Goal: Obtain resource: Obtain resource

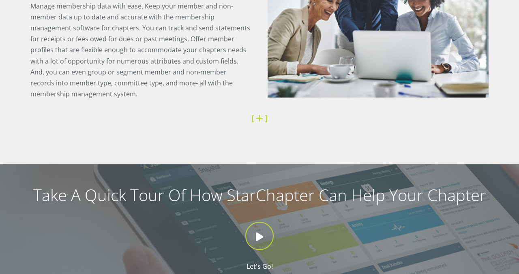
scroll to position [645, 0]
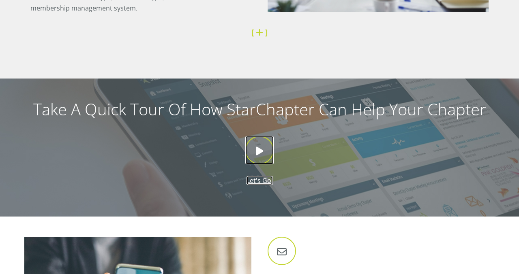
click at [259, 143] on icon at bounding box center [259, 150] width 28 height 28
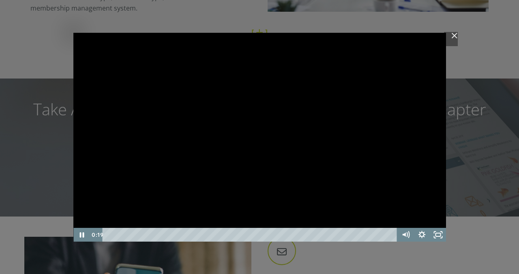
click at [130, 234] on div "Playbar" at bounding box center [251, 235] width 284 height 14
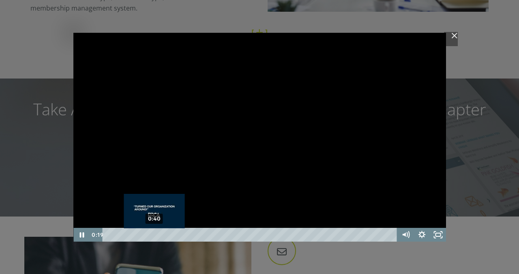
click at [154, 233] on div "Click for sound @keyframes VOLUME_SMALL_WAVE_FLASH { 0% { opacity: 0; } 33% { o…" at bounding box center [259, 137] width 372 height 209
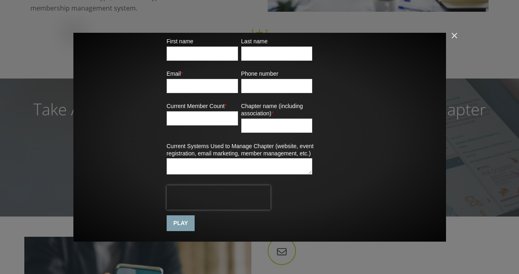
click at [215, 59] on input "First name" at bounding box center [202, 54] width 71 height 14
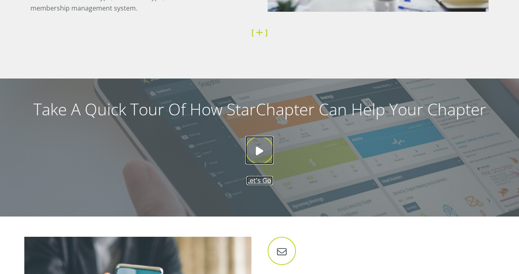
click at [264, 150] on icon at bounding box center [259, 150] width 28 height 28
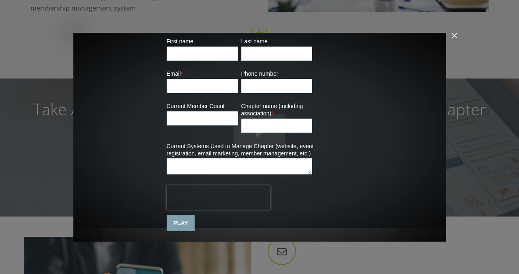
scroll to position [0, 0]
click at [455, 33] on img "Close" at bounding box center [451, 39] width 14 height 14
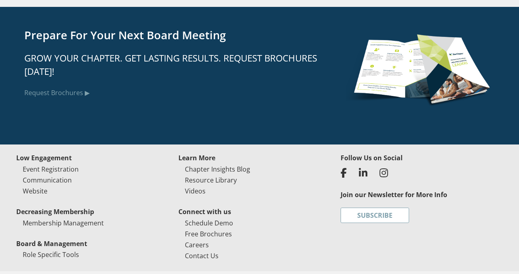
scroll to position [2028, 0]
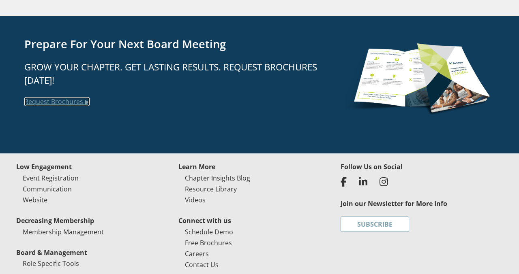
click at [82, 103] on link "Request Brochures ▶" at bounding box center [56, 101] width 65 height 9
